Goal: Find specific page/section: Find specific page/section

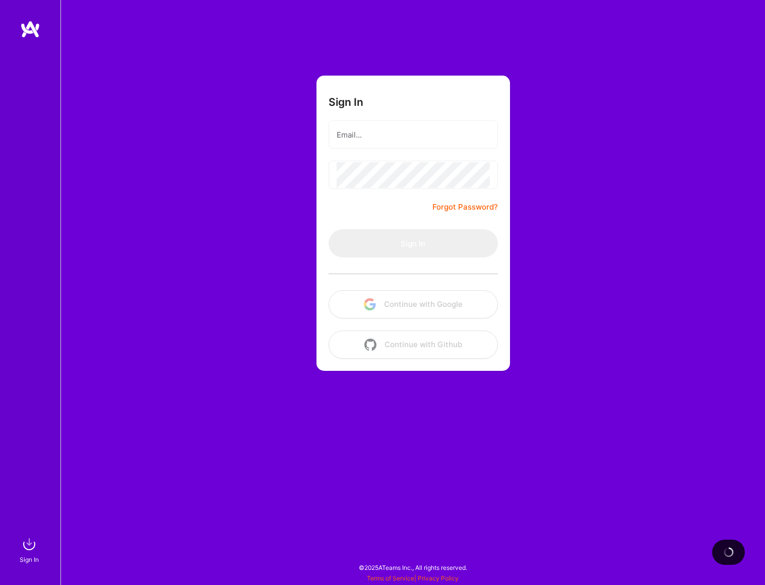
click at [264, 43] on div "Sign In Forgot Password? Sign In Continue with Google Continue with Github" at bounding box center [412, 292] width 705 height 585
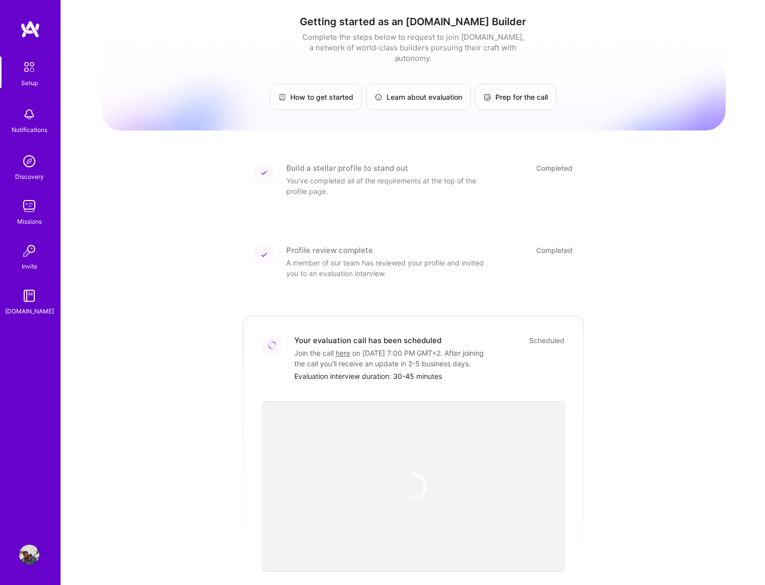
scroll to position [135, 0]
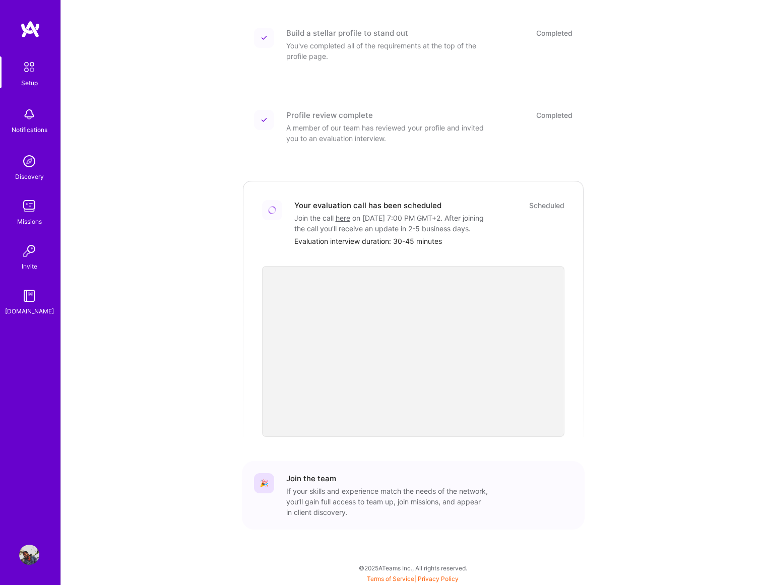
click at [655, 375] on div "Getting started as an [DOMAIN_NAME] Builder Complete the steps below to request…" at bounding box center [413, 225] width 625 height 706
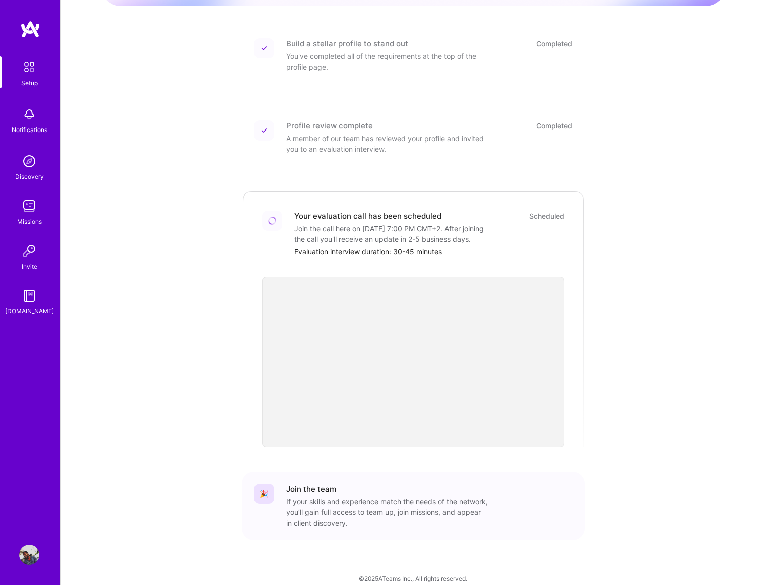
scroll to position [135, 0]
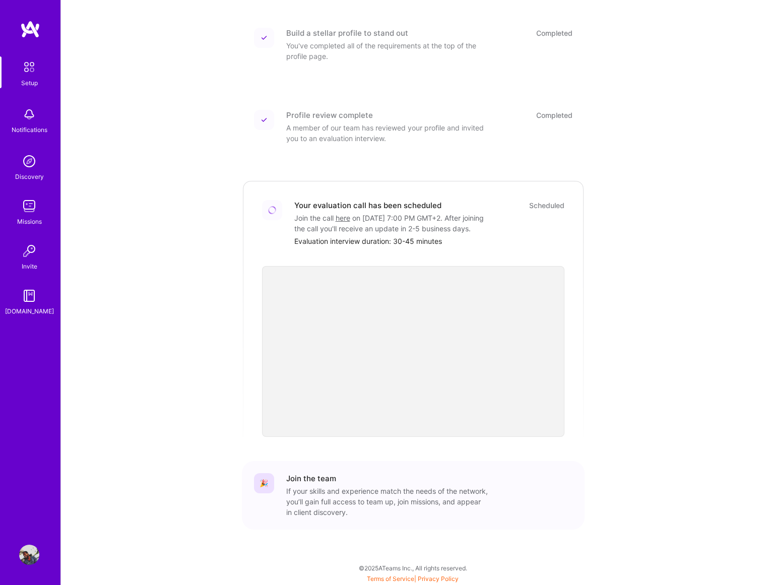
click at [26, 206] on img at bounding box center [29, 206] width 20 height 20
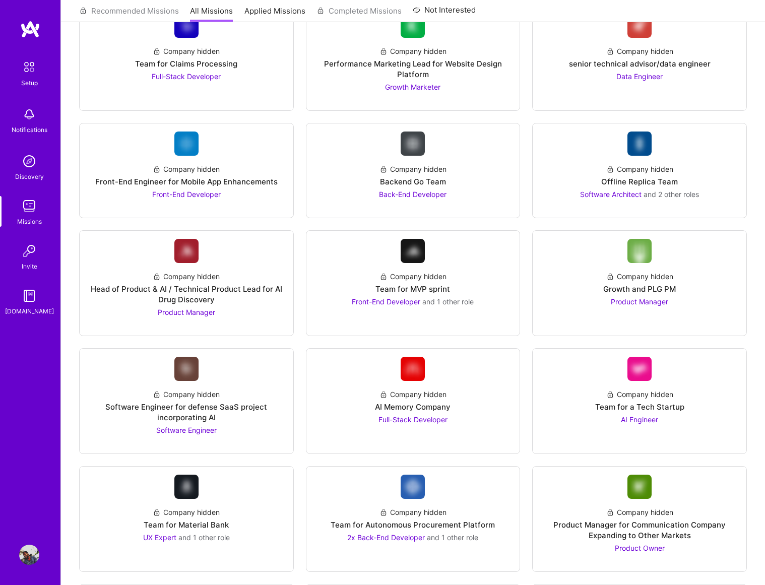
scroll to position [884, 0]
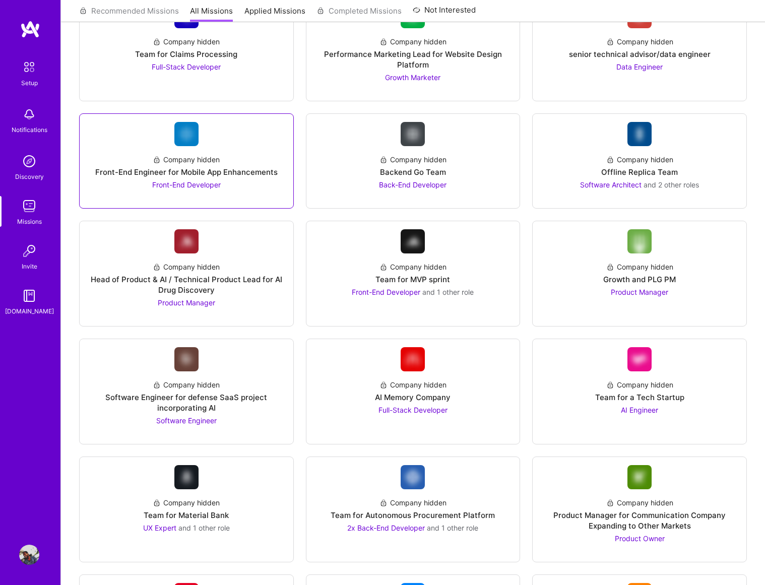
click at [231, 167] on div "Front-End Engineer for Mobile App Enhancements" at bounding box center [186, 172] width 182 height 11
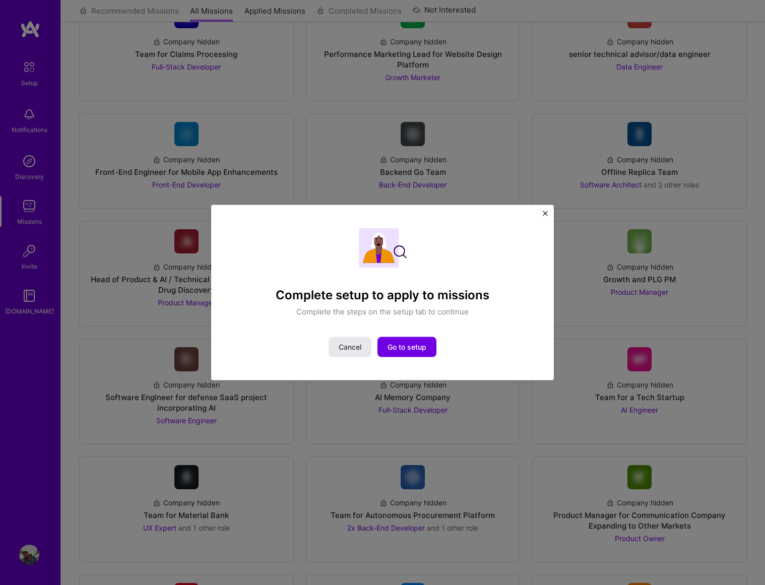
click at [334, 343] on button "Cancel" at bounding box center [350, 347] width 43 height 20
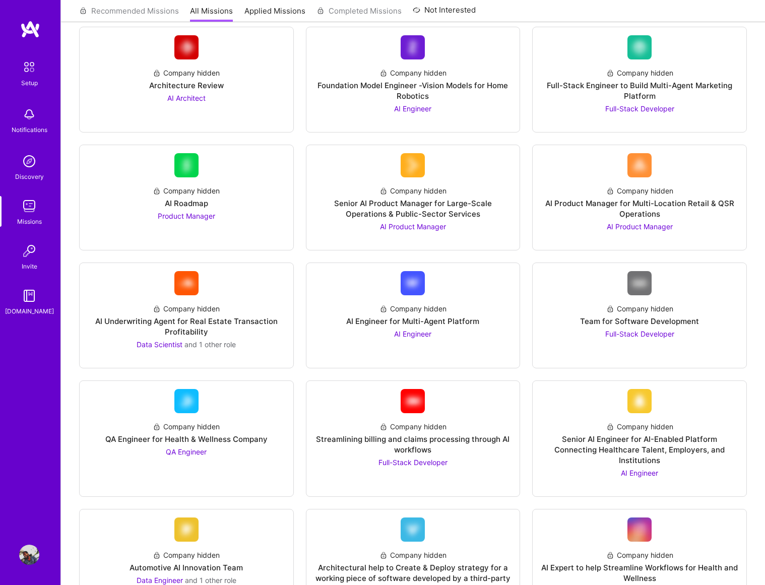
scroll to position [0, 0]
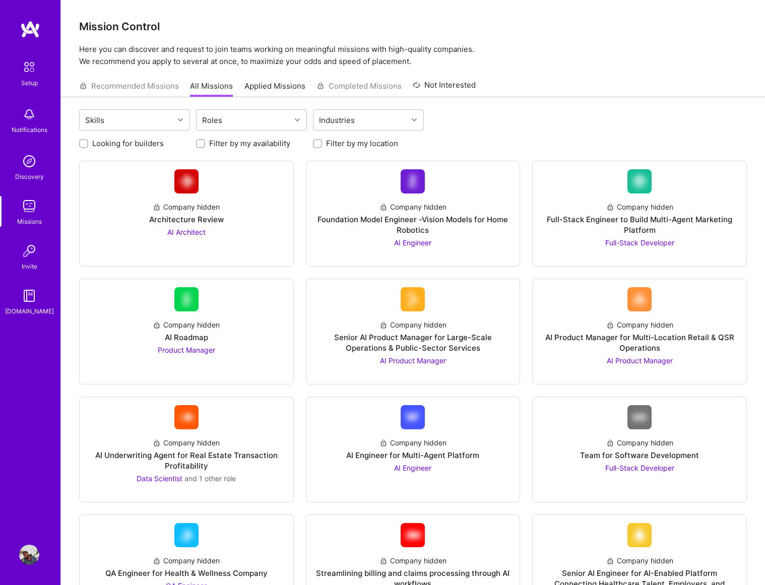
click at [25, 66] on img at bounding box center [29, 66] width 21 height 21
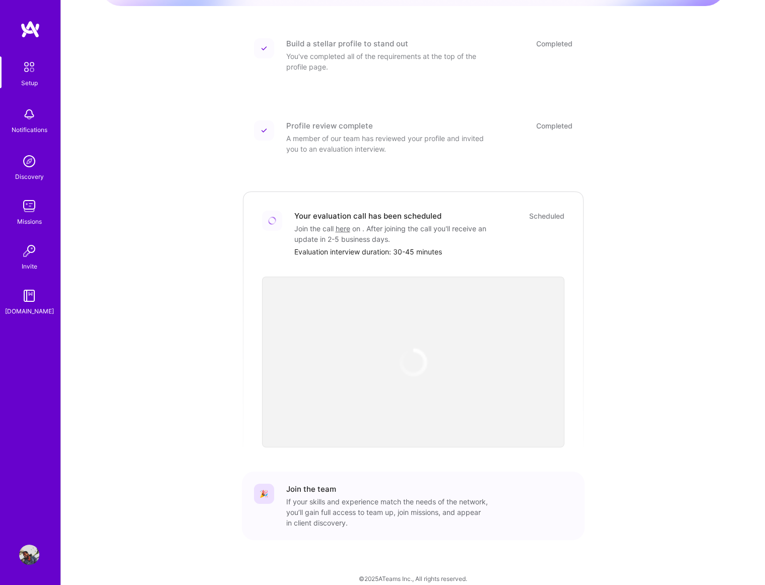
scroll to position [135, 0]
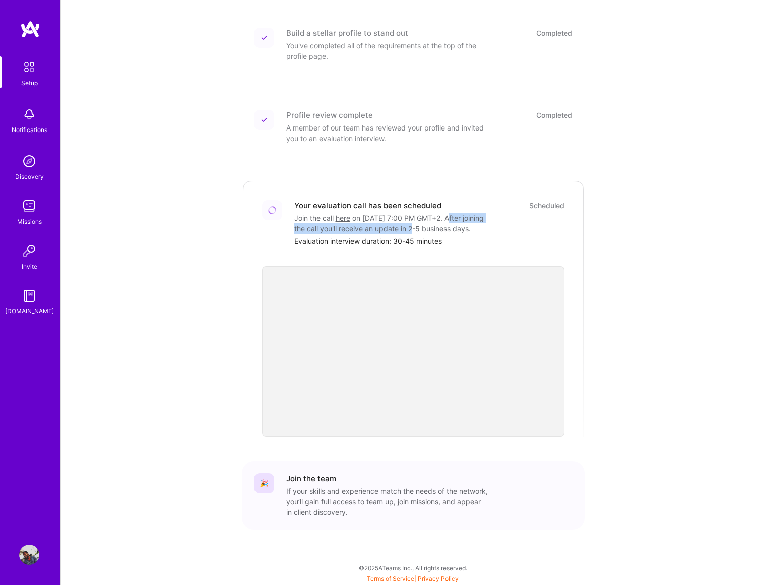
drag, startPoint x: 298, startPoint y: 221, endPoint x: 455, endPoint y: 222, distance: 156.3
click at [455, 222] on div "Join the call here on August 28, 2025 at 7:00 PM GMT+2 . After joining the call…" at bounding box center [395, 223] width 202 height 21
